Goal: Check status

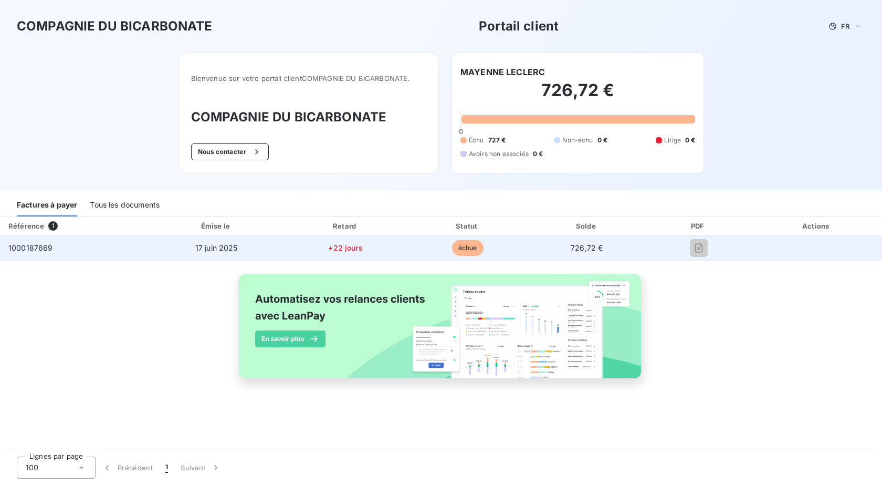
click at [470, 251] on span "échue" at bounding box center [468, 248] width 32 height 16
click at [589, 251] on span "726,72 €" at bounding box center [587, 247] width 32 height 9
click at [465, 249] on span "échue" at bounding box center [468, 248] width 32 height 16
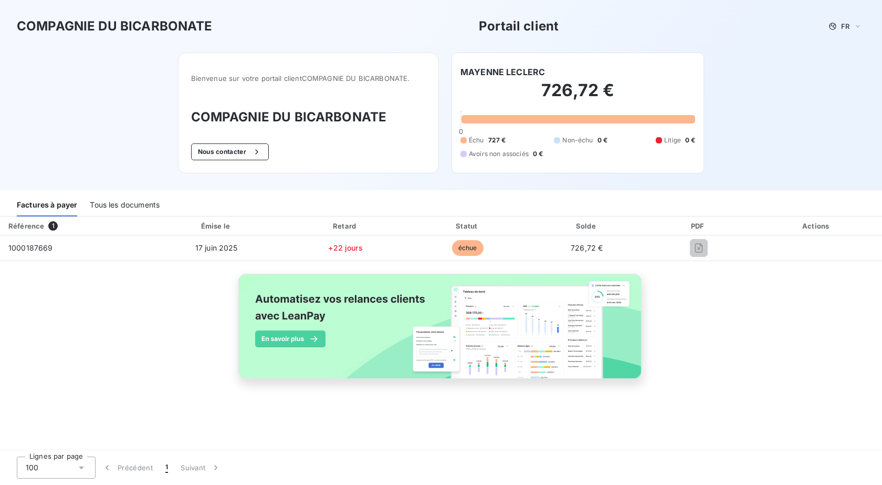
click at [113, 201] on div "Tous les documents" at bounding box center [125, 205] width 70 height 22
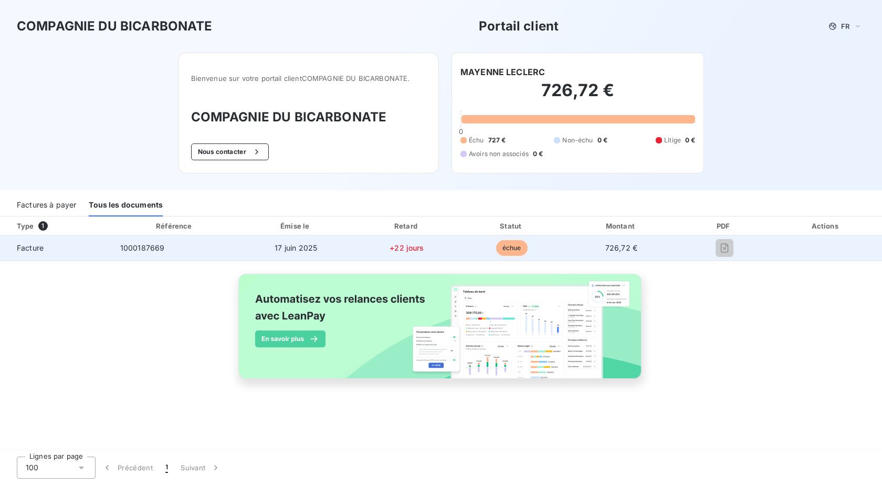
click at [511, 248] on span "échue" at bounding box center [512, 248] width 32 height 16
click at [32, 248] on span "Facture" at bounding box center [55, 248] width 95 height 11
click at [156, 247] on span "1000187669" at bounding box center [142, 247] width 45 height 9
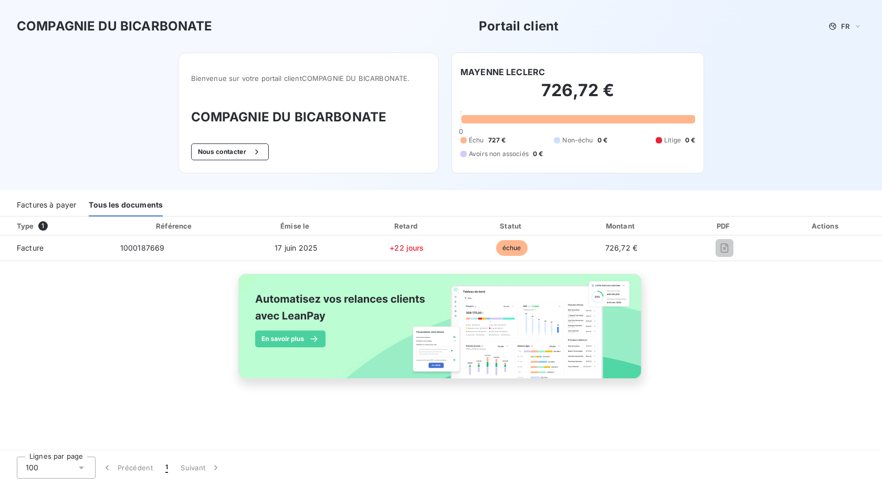
click at [40, 227] on span "1" at bounding box center [42, 225] width 9 height 9
